Goal: Information Seeking & Learning: Compare options

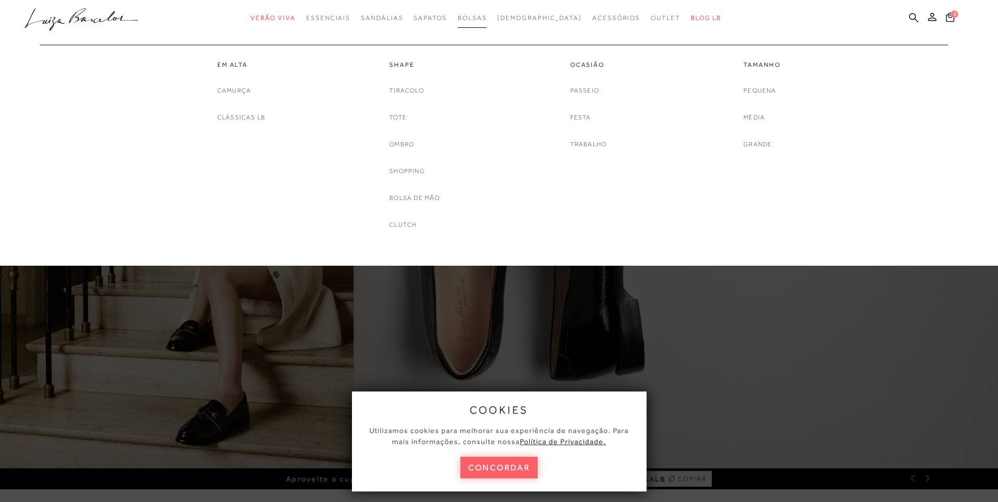
click at [486, 19] on span "Bolsas" at bounding box center [472, 17] width 29 height 7
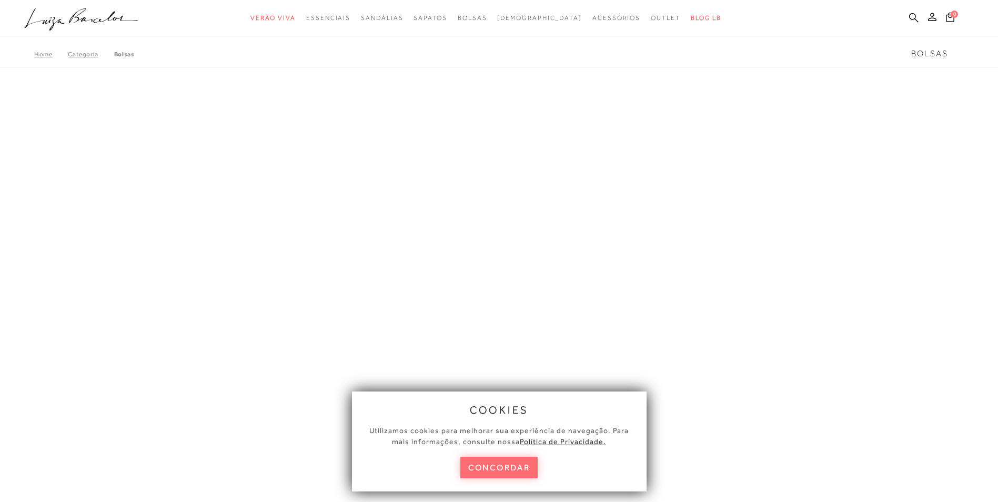
click at [485, 464] on button "concordar" at bounding box center [499, 468] width 78 height 22
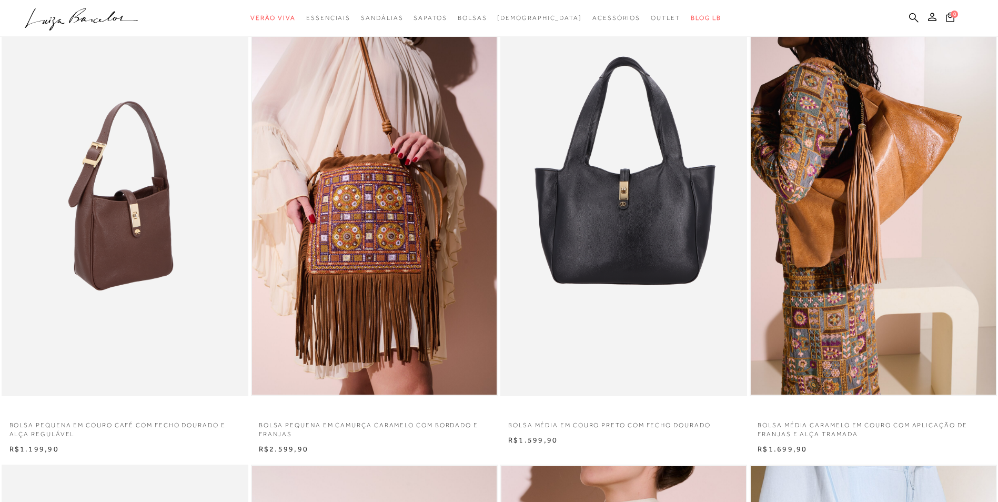
scroll to position [105, 0]
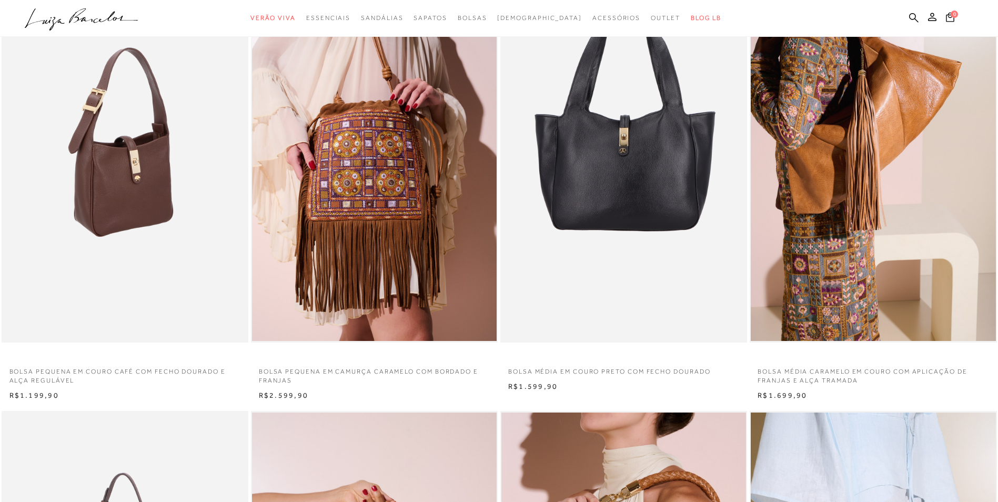
click at [160, 184] on img at bounding box center [126, 157] width 246 height 370
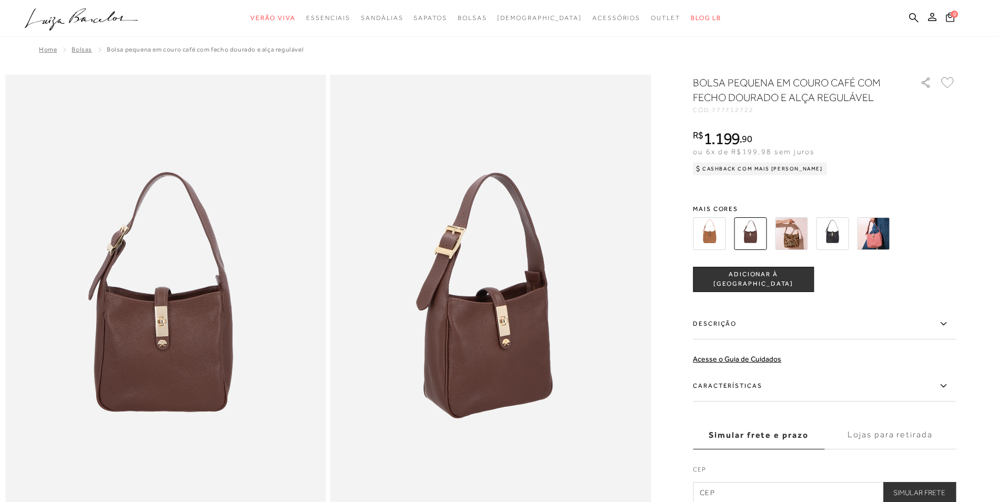
click at [718, 230] on img at bounding box center [709, 233] width 33 height 33
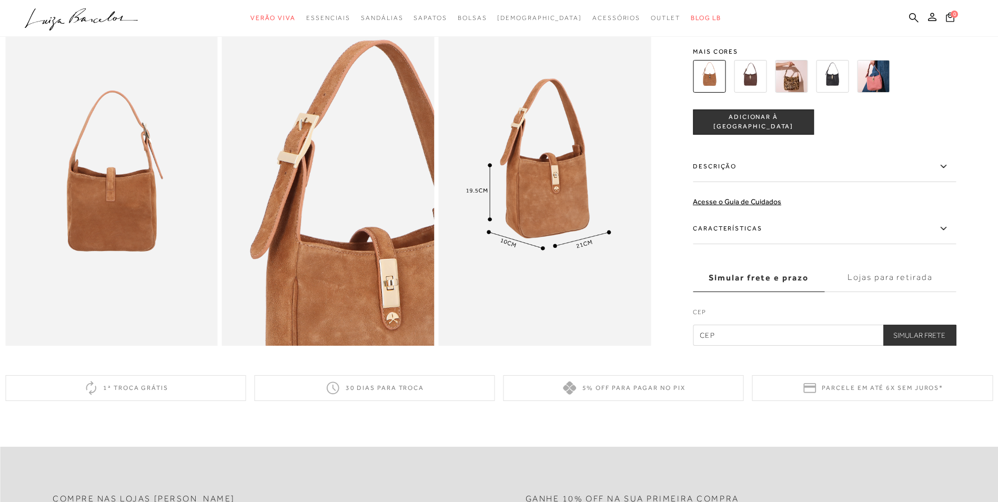
scroll to position [526, 0]
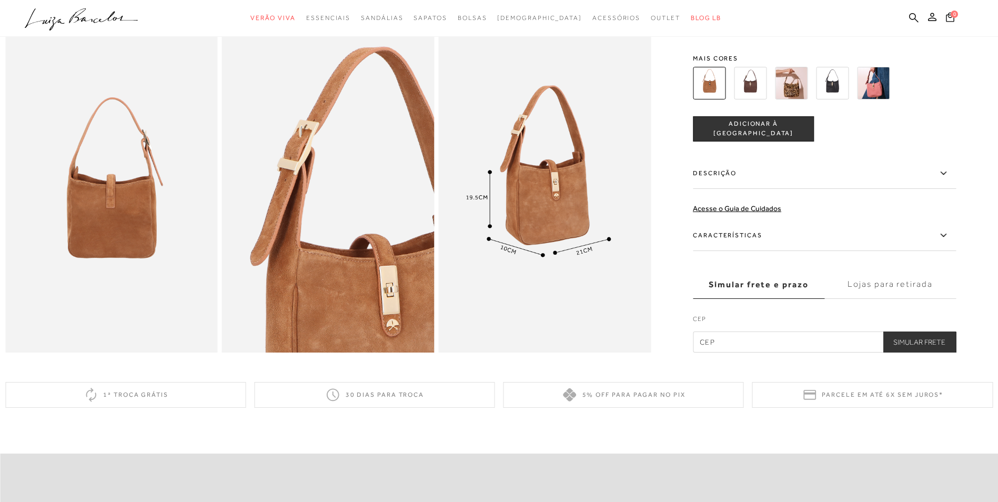
click at [837, 99] on img at bounding box center [832, 83] width 33 height 33
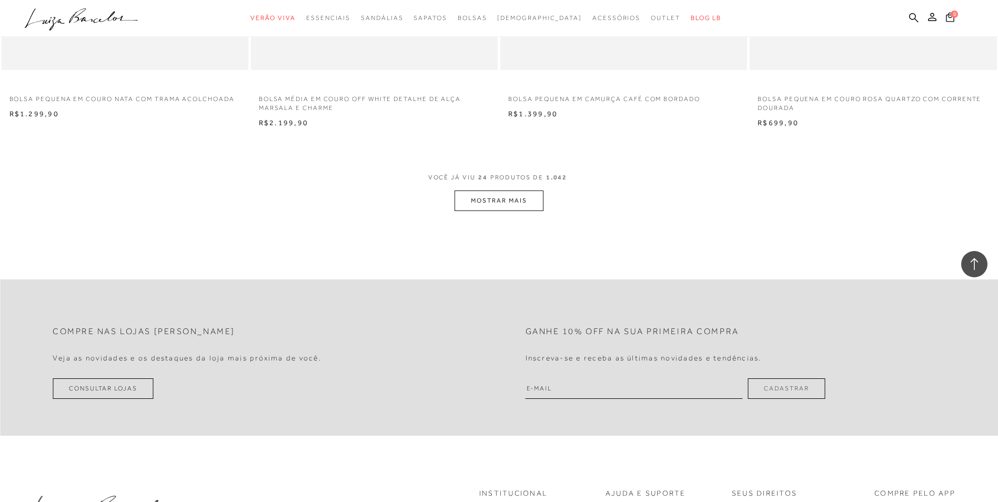
scroll to position [5207, 0]
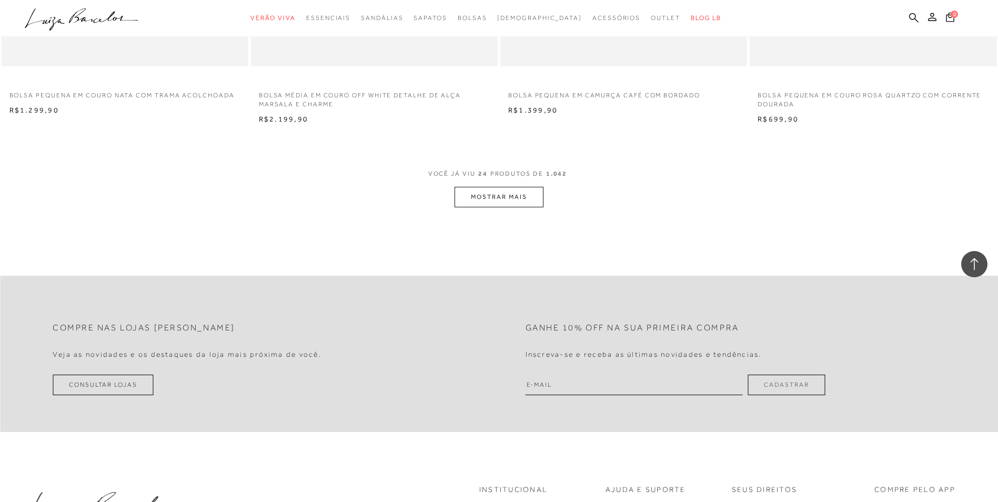
click at [509, 196] on button "MOSTRAR MAIS" at bounding box center [498, 197] width 88 height 21
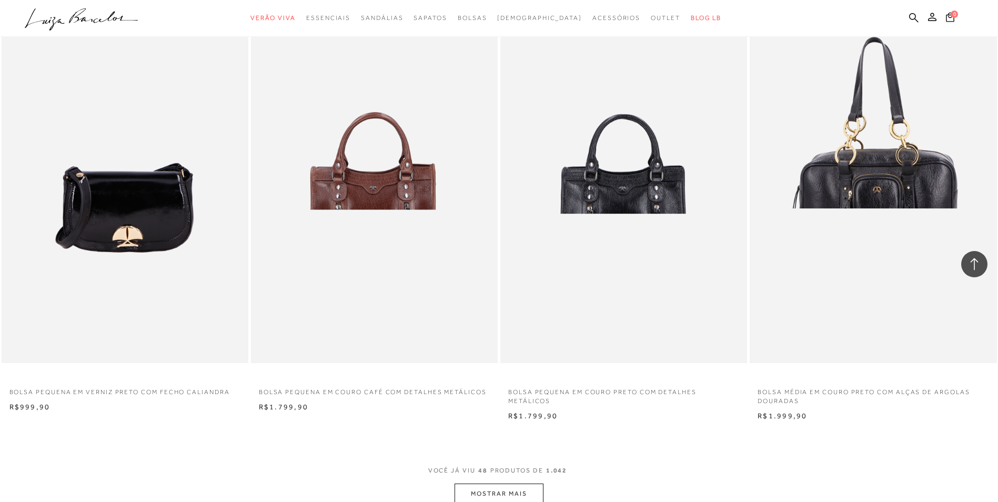
scroll to position [7731, 0]
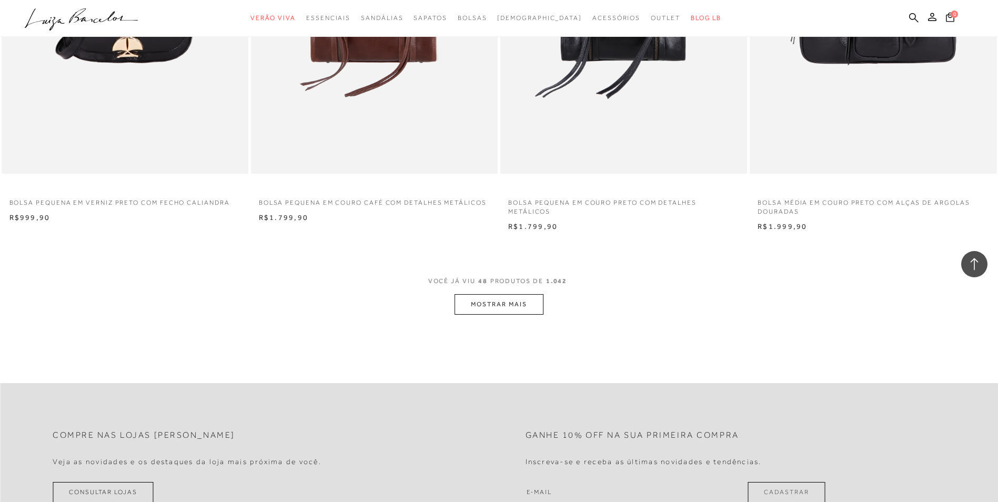
click at [515, 298] on button "MOSTRAR MAIS" at bounding box center [498, 304] width 88 height 21
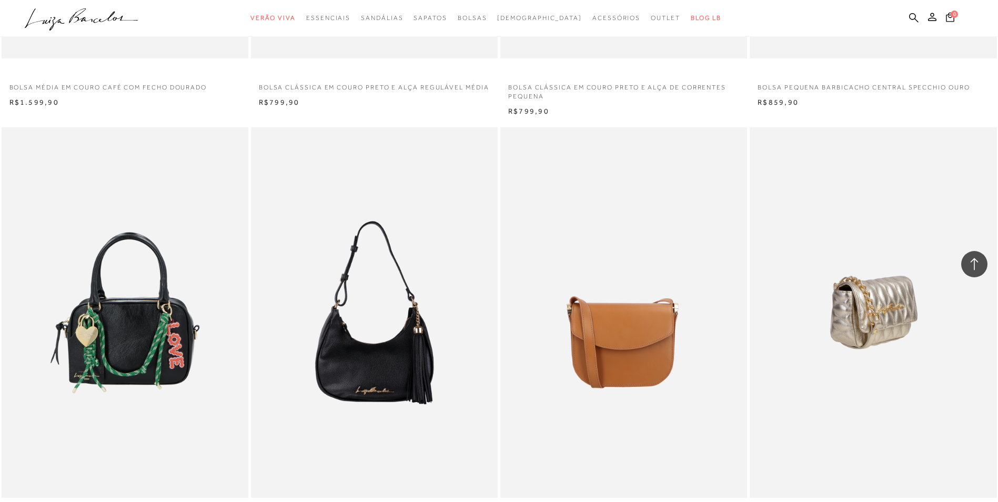
scroll to position [8730, 0]
